Goal: Find specific page/section: Find specific page/section

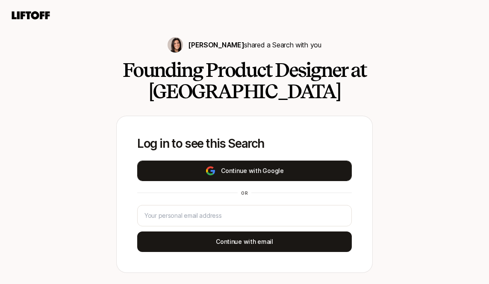
click at [219, 171] on button "Continue with Google" at bounding box center [244, 171] width 215 height 21
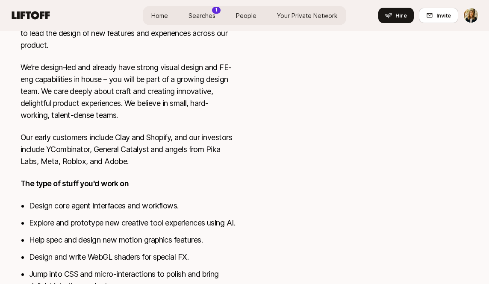
scroll to position [530, 0]
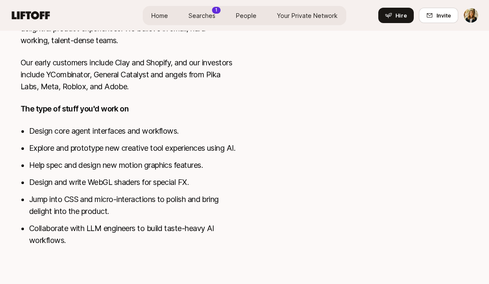
click at [209, 16] on span "Searches" at bounding box center [202, 15] width 27 height 9
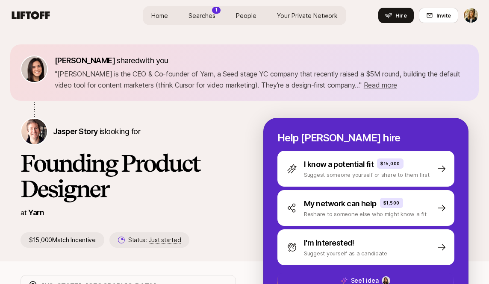
click at [209, 16] on span "Searches" at bounding box center [202, 15] width 27 height 9
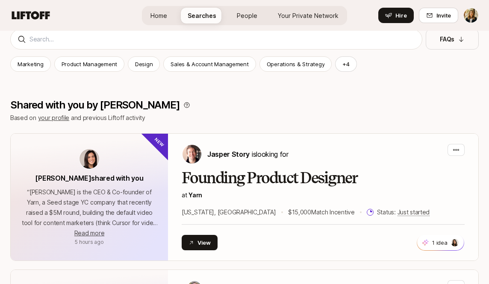
scroll to position [210, 0]
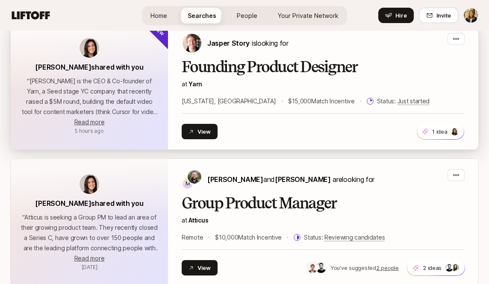
click at [219, 68] on h2 "Founding Product Designer" at bounding box center [323, 67] width 283 height 17
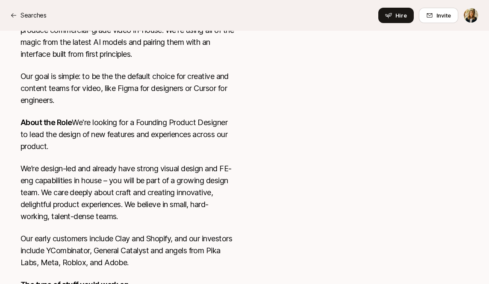
scroll to position [200, 0]
